Goal: Information Seeking & Learning: Learn about a topic

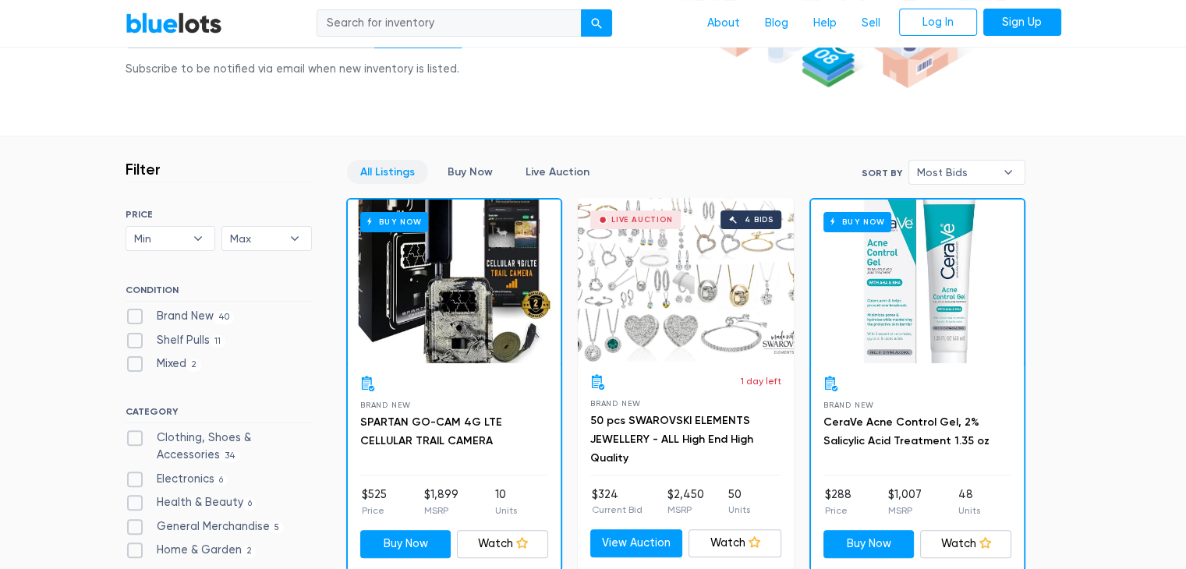
scroll to position [335, 0]
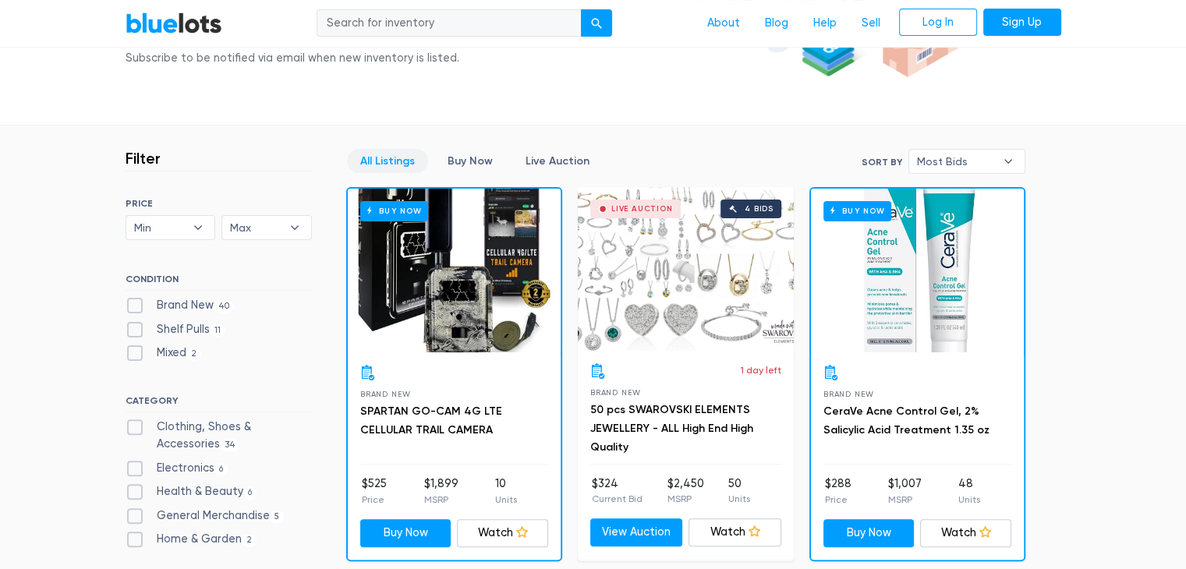
click at [135, 335] on label "Shelf Pulls 11" at bounding box center [176, 329] width 101 height 17
click at [135, 331] on Pulls"] "Shelf Pulls 11" at bounding box center [131, 326] width 10 height 10
checkbox Pulls"] "true"
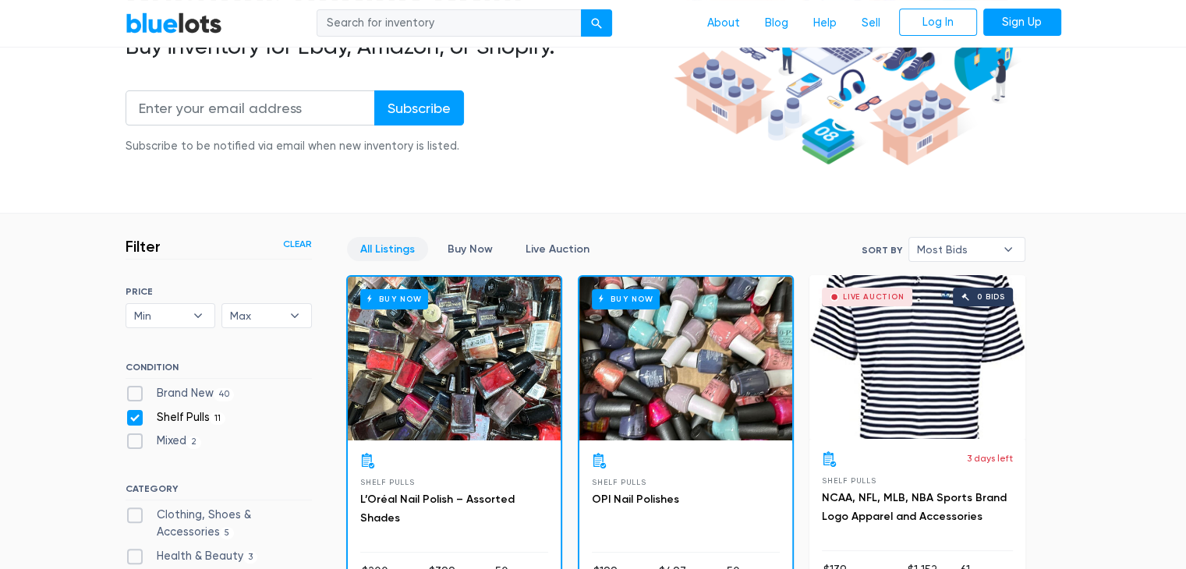
scroll to position [227, 0]
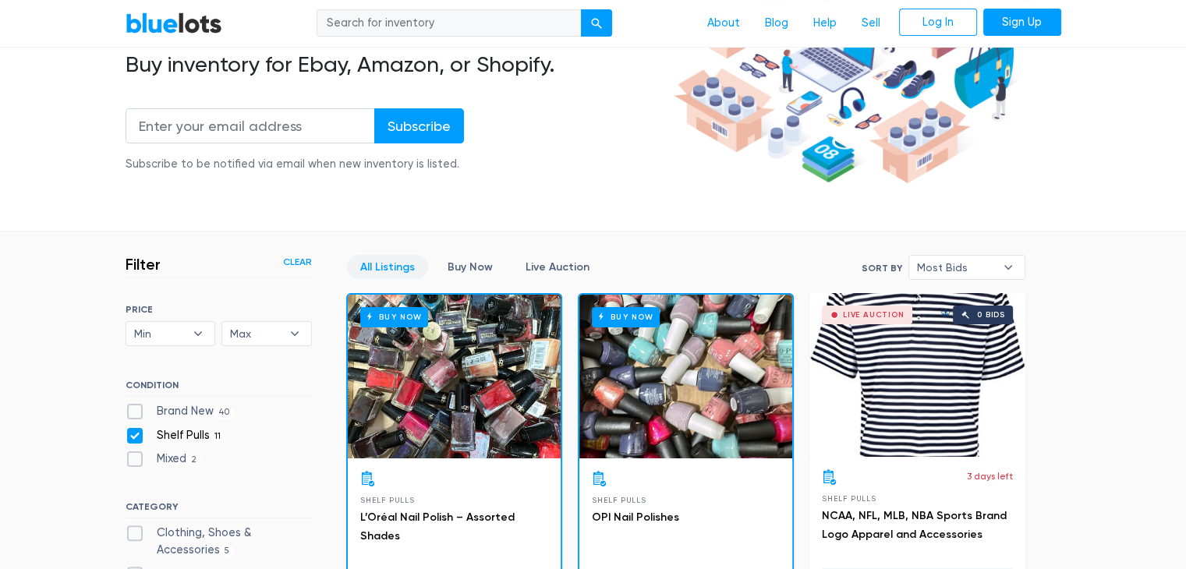
scroll to position [230, 0]
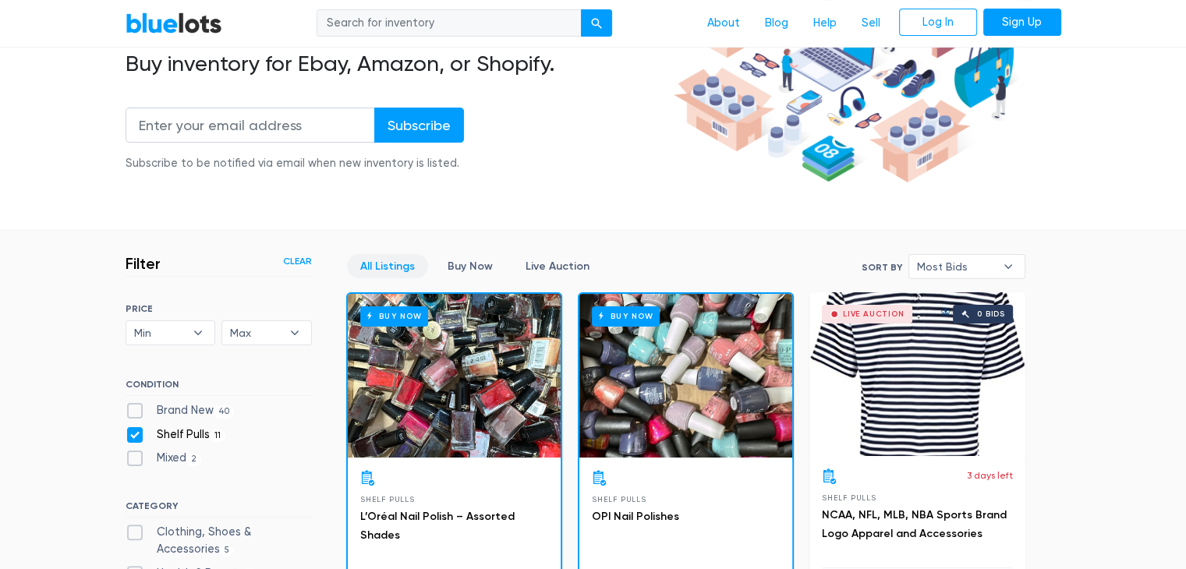
click at [132, 412] on label "Brand New 40" at bounding box center [180, 410] width 109 height 17
click at [132, 412] on New"] "Brand New 40" at bounding box center [131, 407] width 10 height 10
checkbox New"] "true"
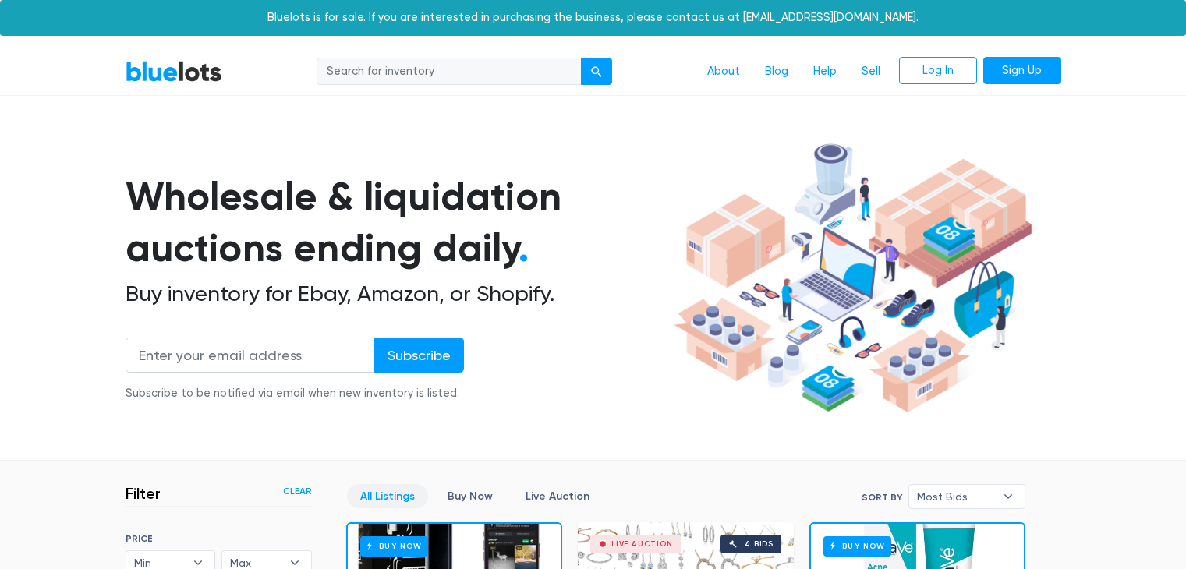
scroll to position [420, 0]
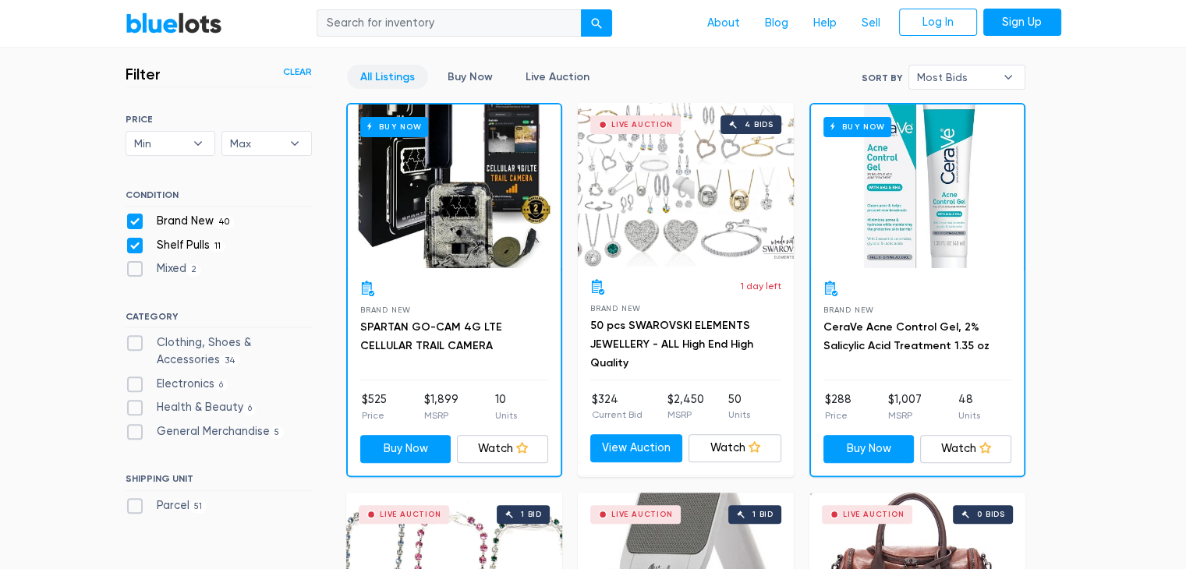
click at [134, 245] on label "Shelf Pulls 11" at bounding box center [176, 245] width 101 height 17
click at [134, 245] on Pulls"] "Shelf Pulls 11" at bounding box center [131, 242] width 10 height 10
checkbox Pulls"] "false"
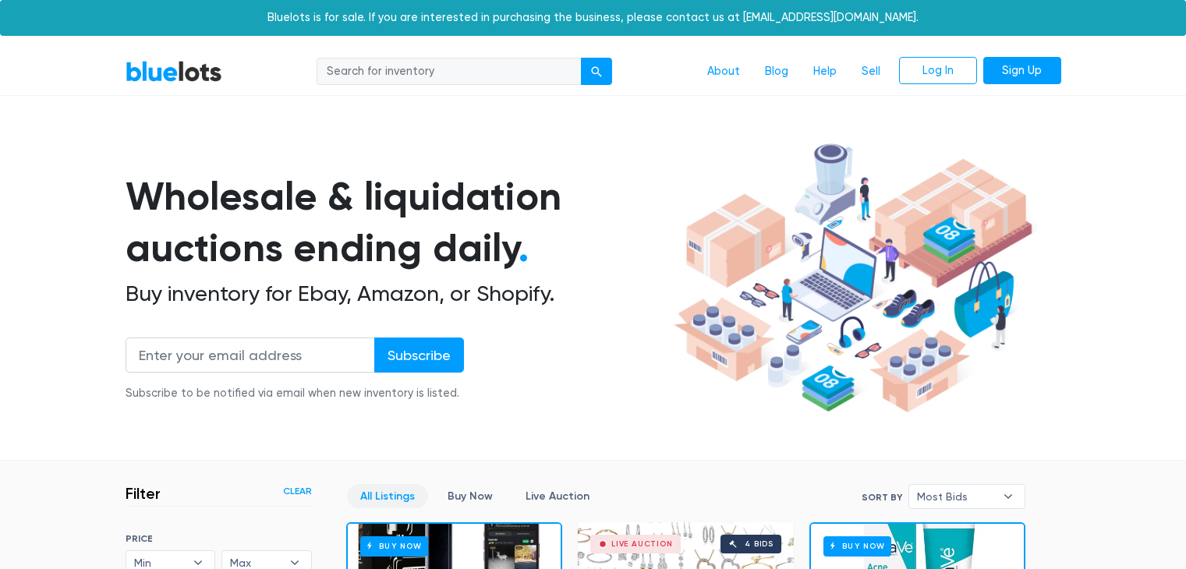
scroll to position [420, 0]
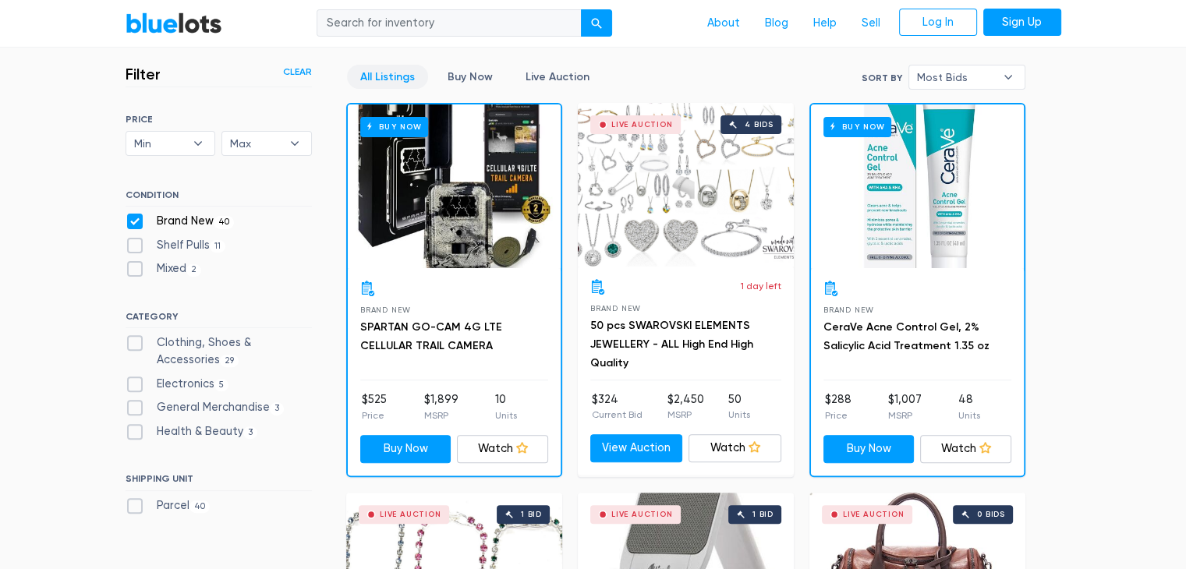
click at [136, 270] on label "Mixed 2" at bounding box center [164, 268] width 76 height 17
click at [136, 270] on input "Mixed 2" at bounding box center [131, 265] width 10 height 10
checkbox input "true"
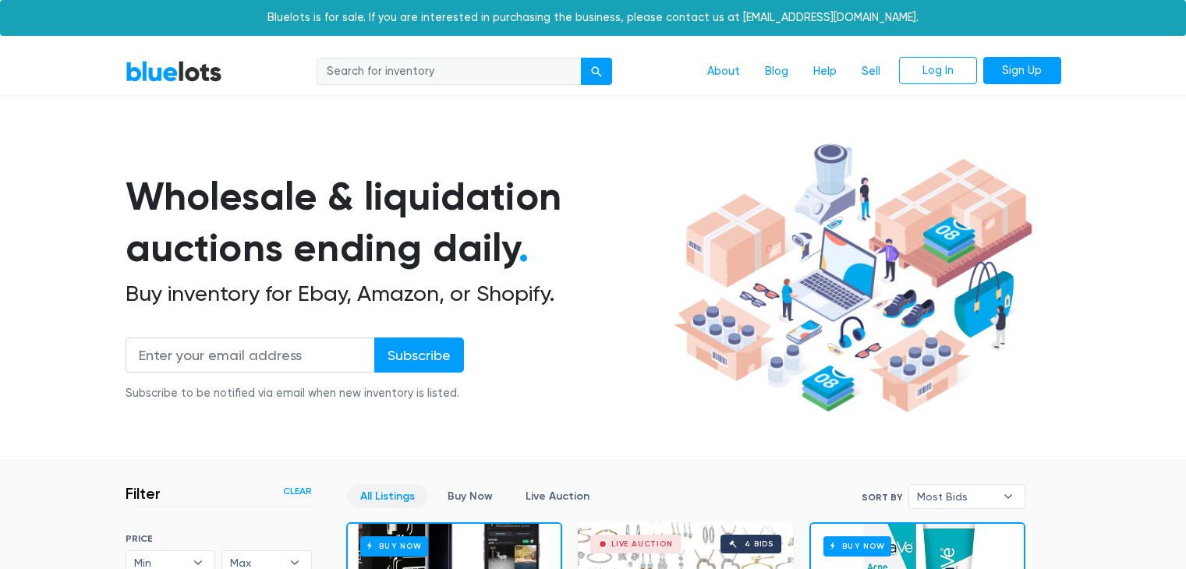
scroll to position [420, 0]
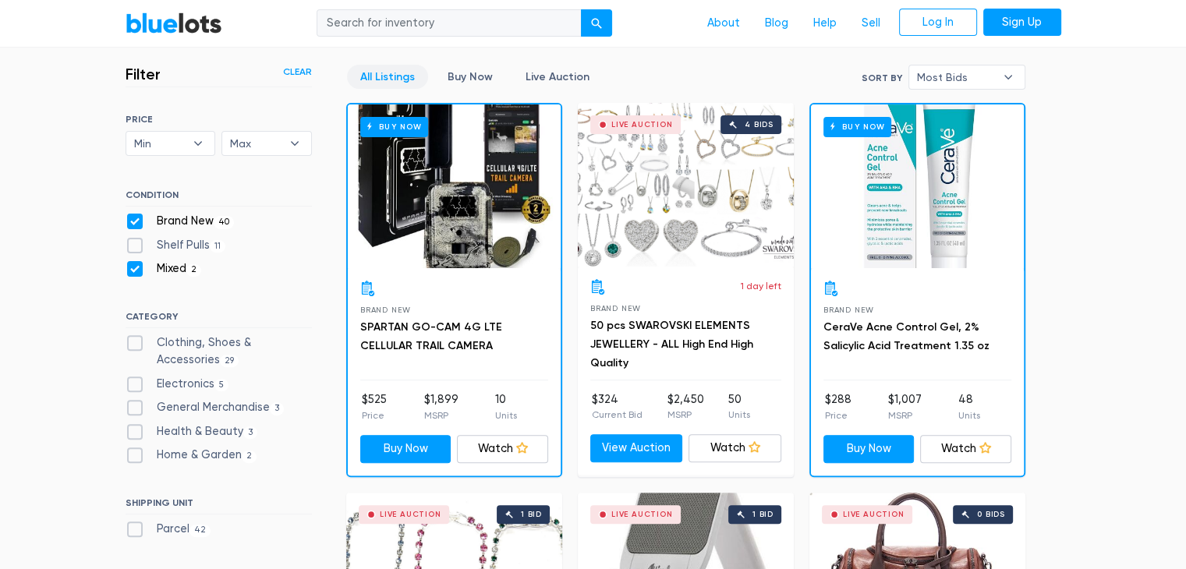
click at [136, 215] on label "Brand New 40" at bounding box center [180, 221] width 109 height 17
click at [136, 215] on New"] "Brand New 40" at bounding box center [131, 218] width 10 height 10
checkbox New"] "false"
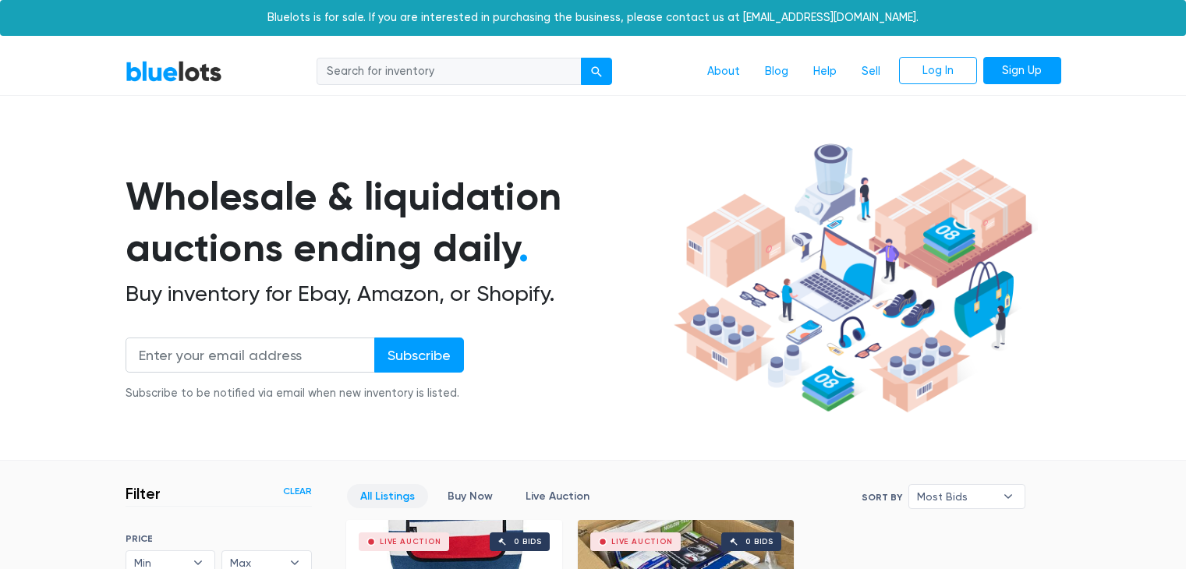
scroll to position [420, 0]
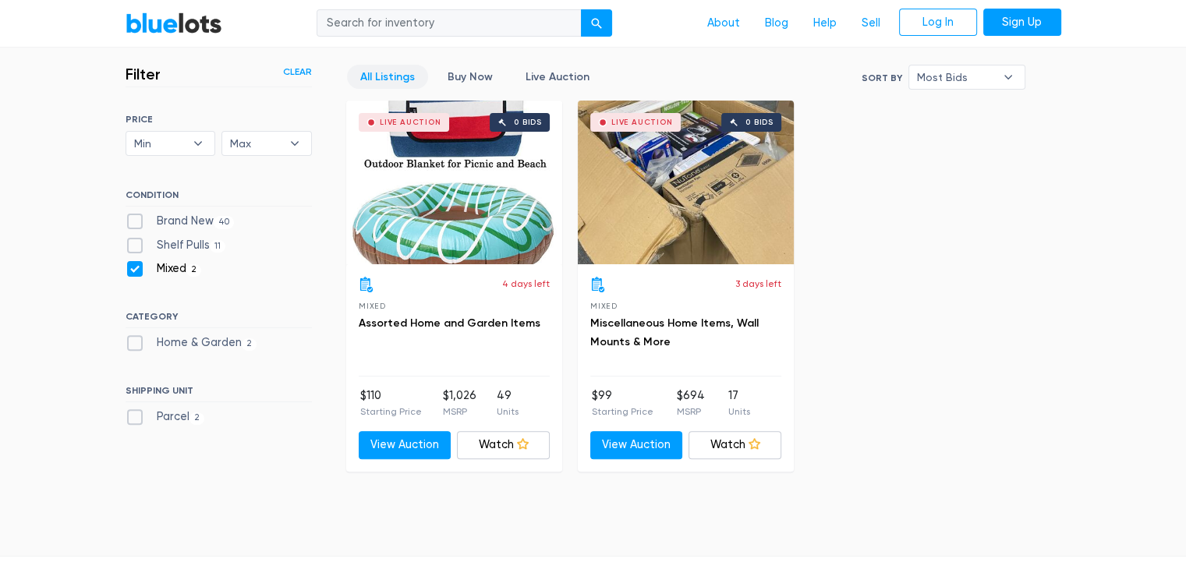
click at [135, 269] on label "Mixed 2" at bounding box center [164, 268] width 76 height 17
click at [135, 269] on input "Mixed 2" at bounding box center [131, 265] width 10 height 10
checkbox input "false"
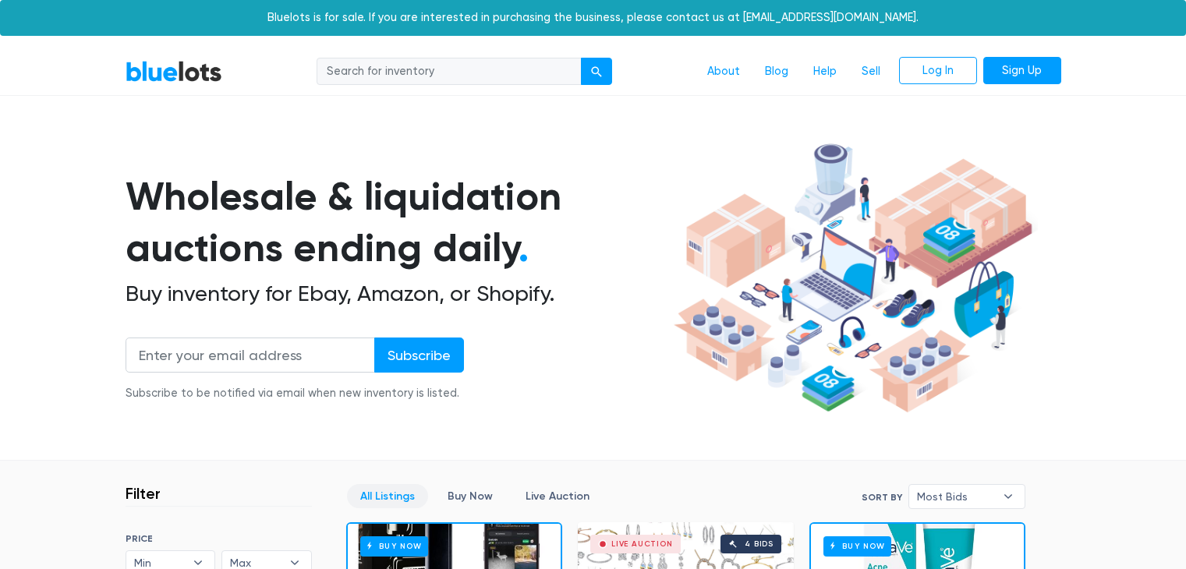
scroll to position [420, 0]
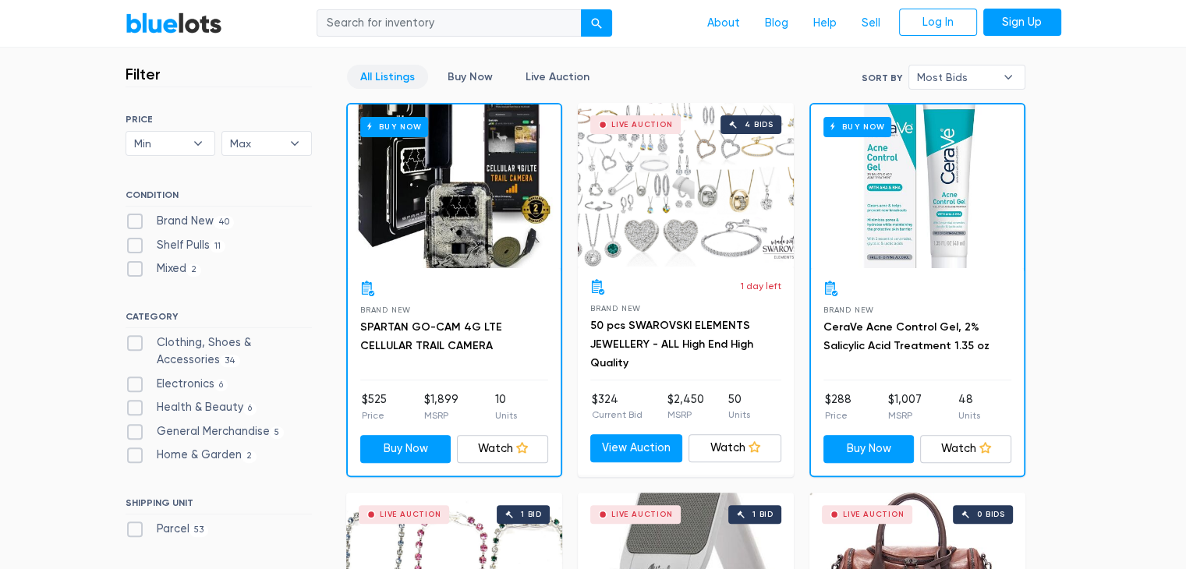
click at [137, 218] on label "Brand New 40" at bounding box center [180, 221] width 109 height 17
click at [136, 218] on New"] "Brand New 40" at bounding box center [131, 218] width 10 height 10
checkbox New"] "true"
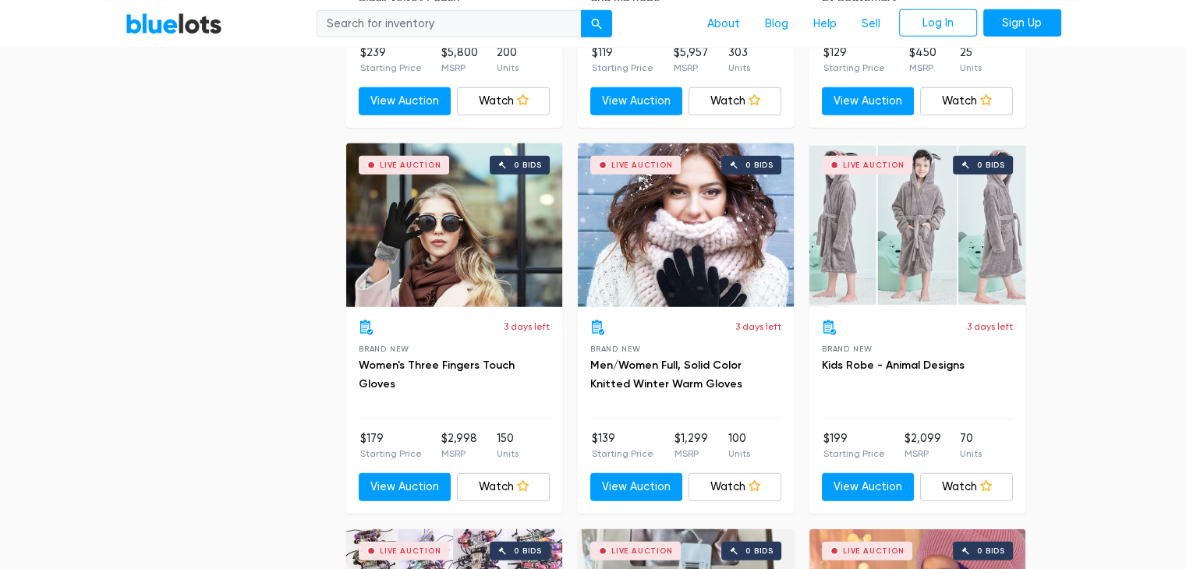
scroll to position [4261, 0]
